Goal: Obtain resource: Download file/media

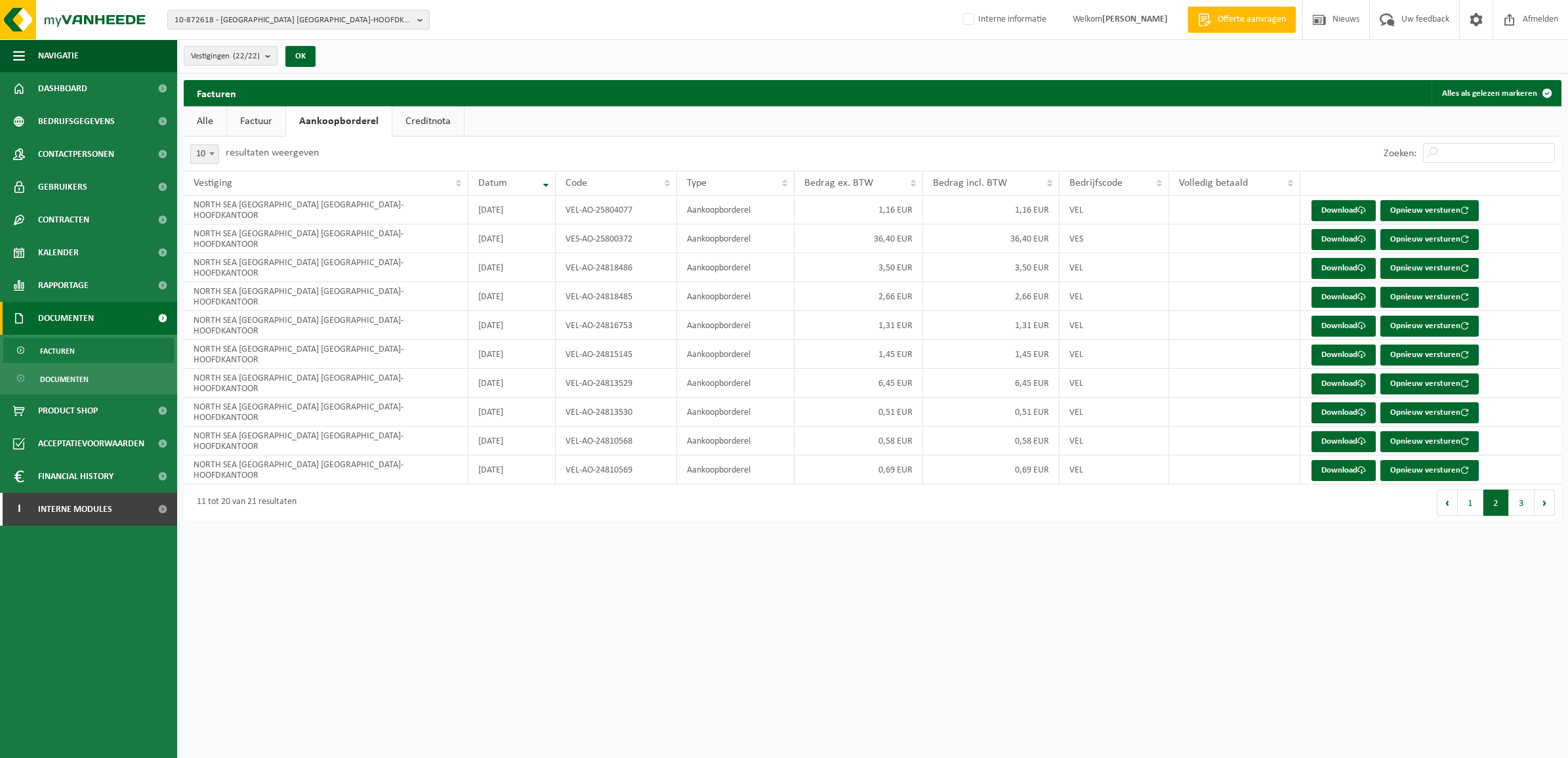
click at [302, 20] on span "10-872618 - [GEOGRAPHIC_DATA] [GEOGRAPHIC_DATA]-HOOFDKANTOOR - [GEOGRAPHIC_DATA]" at bounding box center [293, 20] width 237 height 20
type input "l"
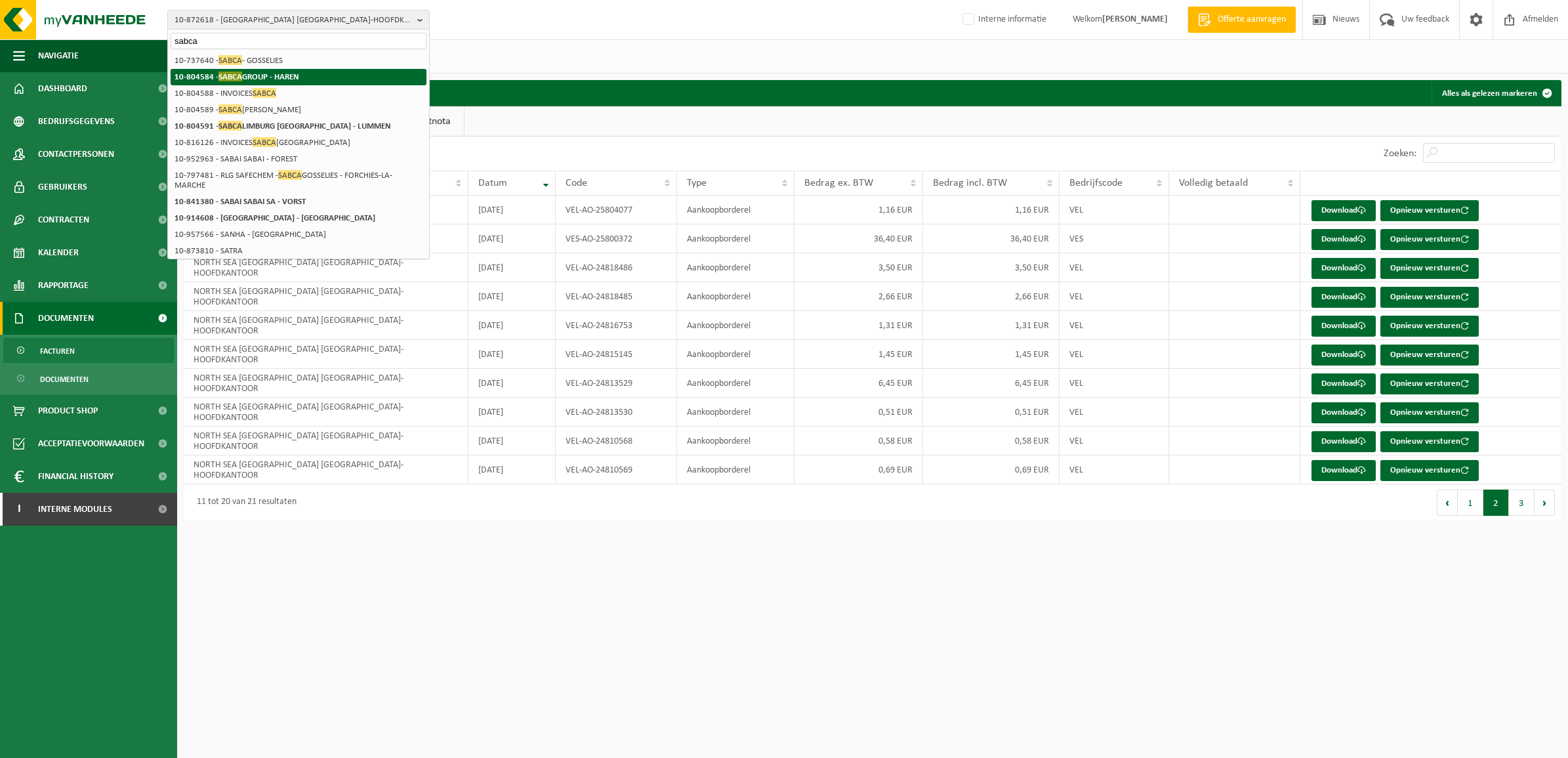
type input "sabca"
click at [317, 79] on li "10-804584 - SABCA GROUP - HAREN" at bounding box center [299, 77] width 256 height 17
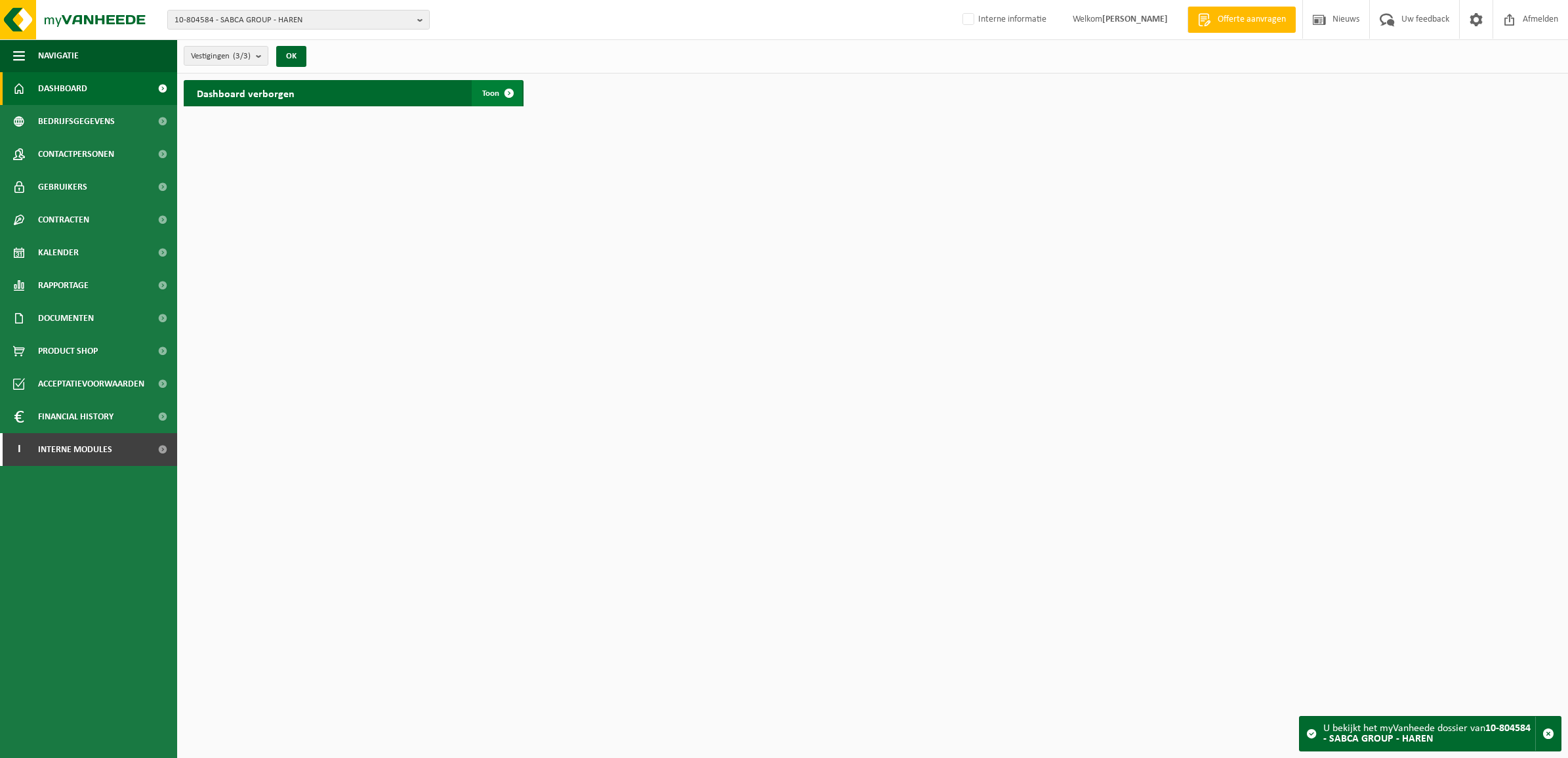
click at [487, 85] on link "Toon" at bounding box center [497, 93] width 51 height 26
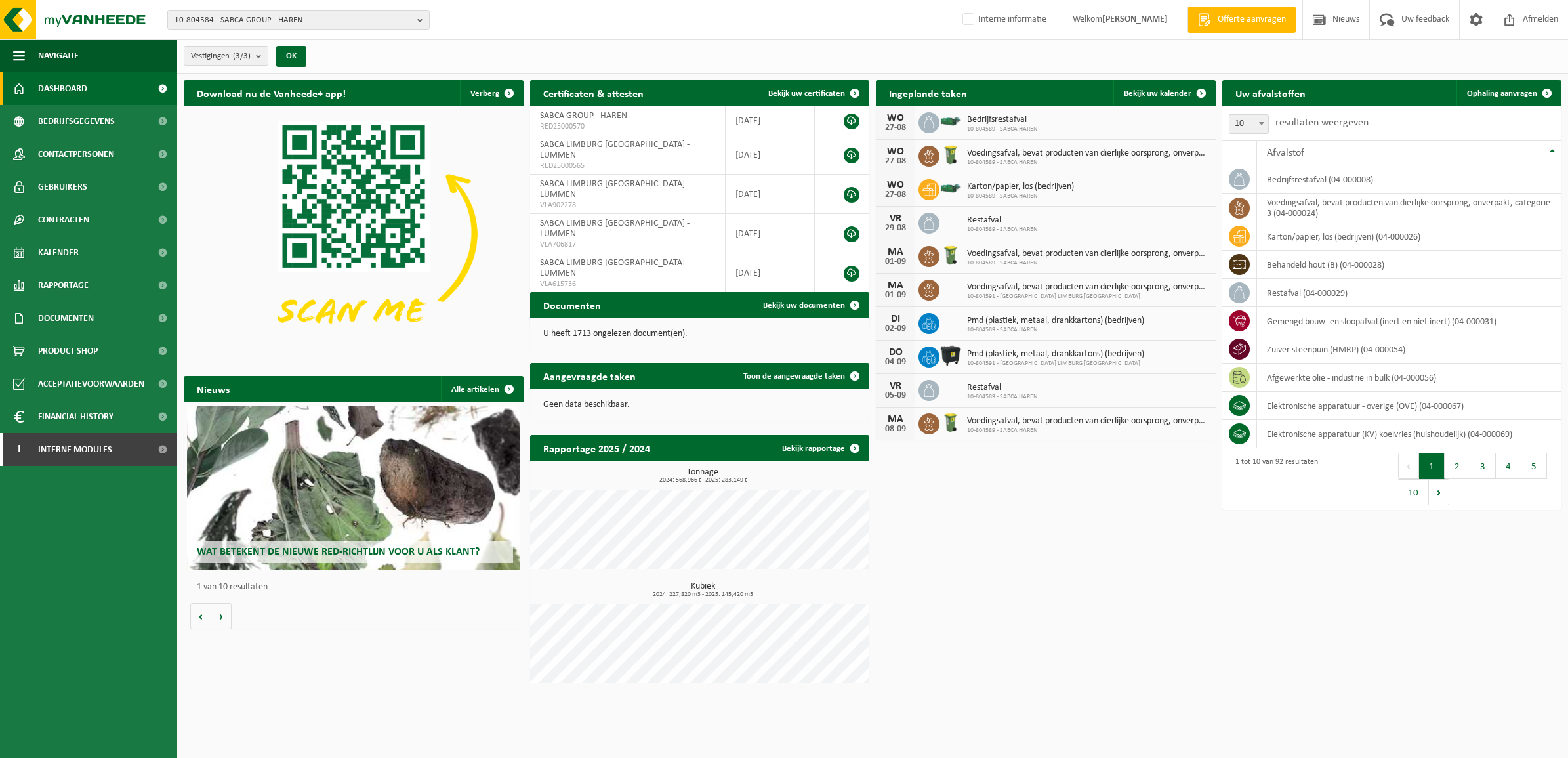
click at [1116, 612] on div "Download nu de Vanheede+ app! Verberg Certificaten & attesten Bekijk uw certifi…" at bounding box center [873, 385] width 1384 height 623
